Goal: Transaction & Acquisition: Purchase product/service

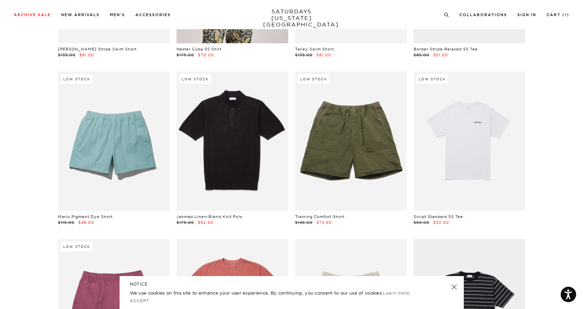
scroll to position [1345, 0]
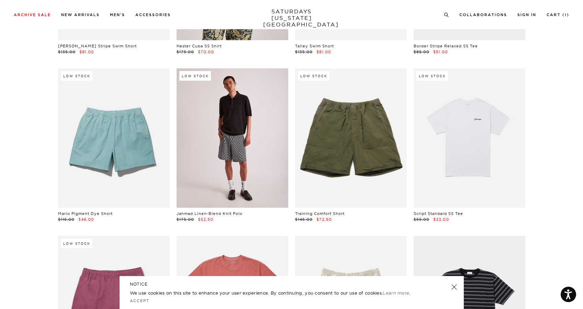
click at [237, 118] on link at bounding box center [233, 138] width 112 height 140
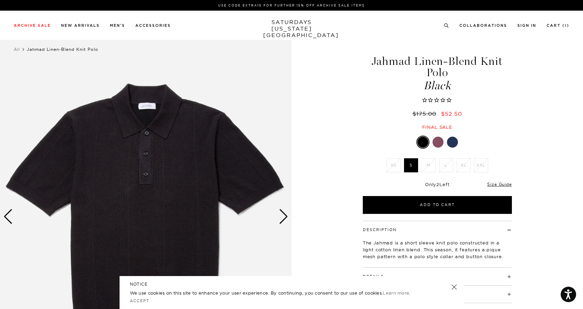
click at [439, 147] on div at bounding box center [438, 142] width 11 height 11
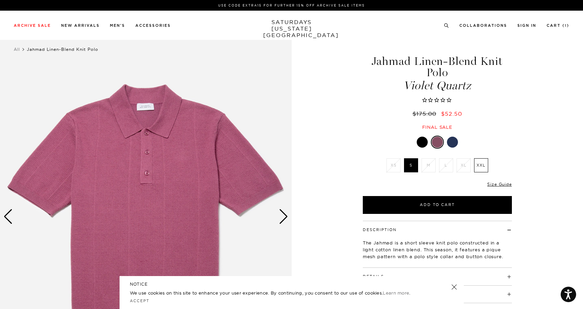
click at [283, 215] on div "Next slide" at bounding box center [283, 216] width 9 height 15
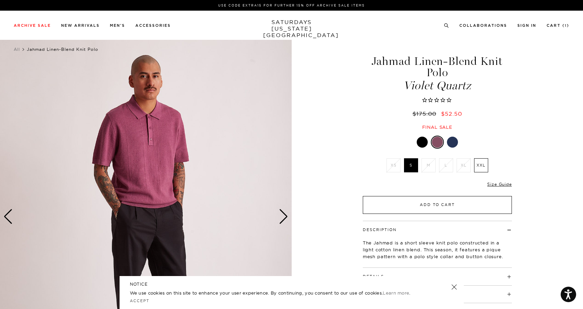
click at [482, 210] on button "Add to Cart" at bounding box center [437, 205] width 149 height 18
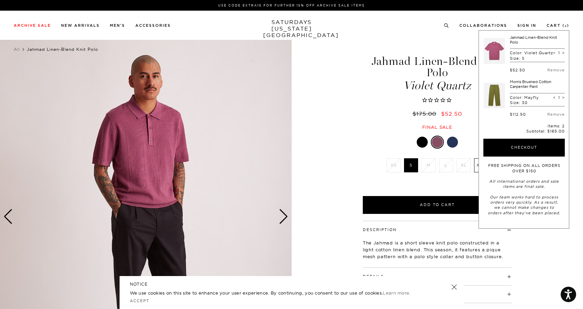
click at [452, 143] on div at bounding box center [452, 142] width 11 height 11
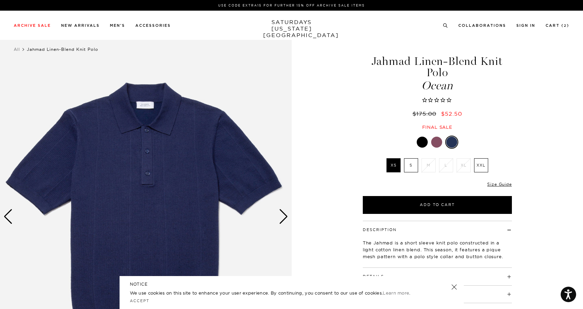
click at [286, 212] on div "Next slide" at bounding box center [283, 216] width 9 height 15
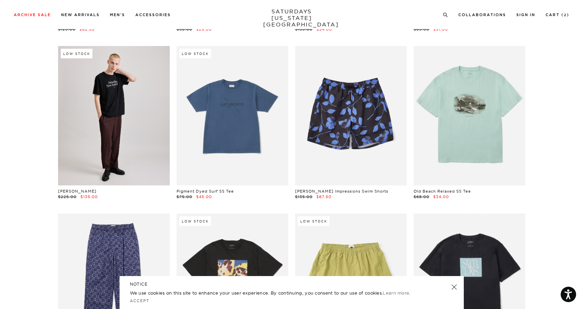
scroll to position [1710, 0]
